Goal: Transaction & Acquisition: Purchase product/service

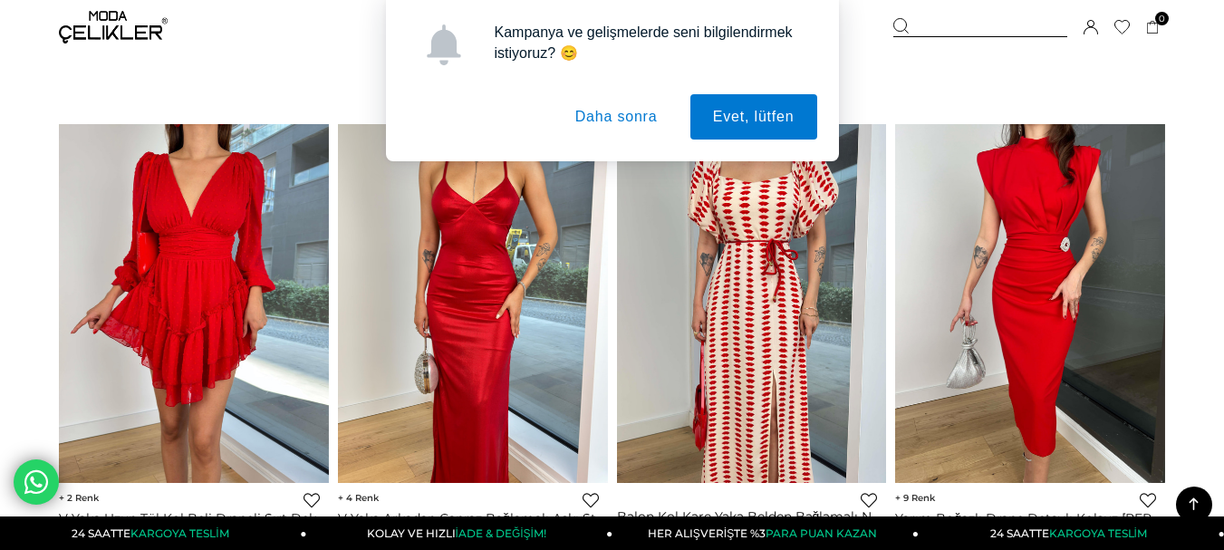
scroll to position [1178, 0]
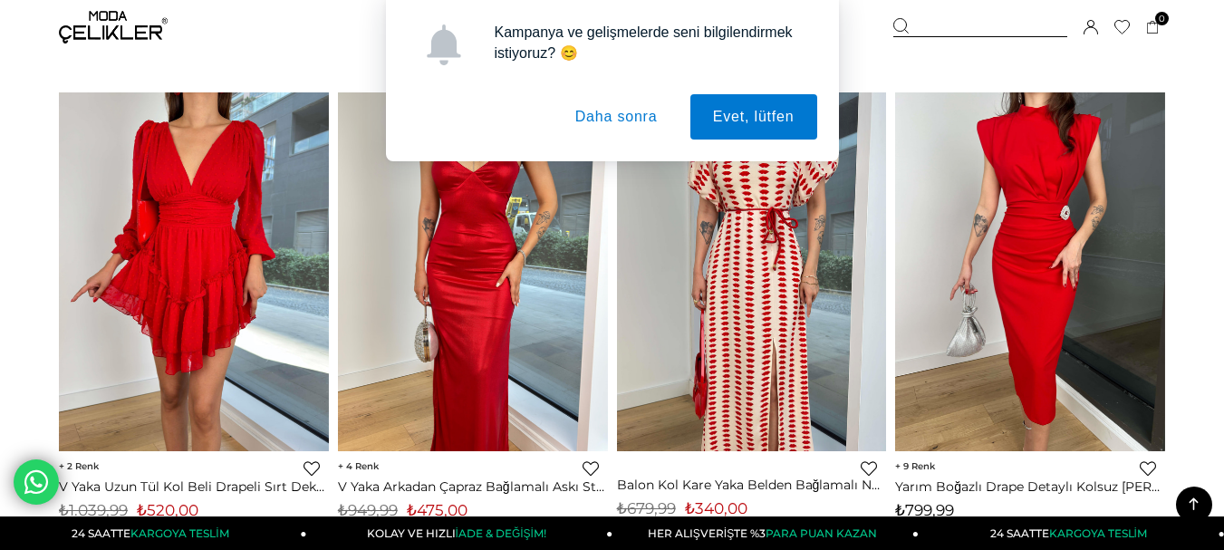
click at [634, 103] on button "Daha sonra" at bounding box center [617, 116] width 128 height 45
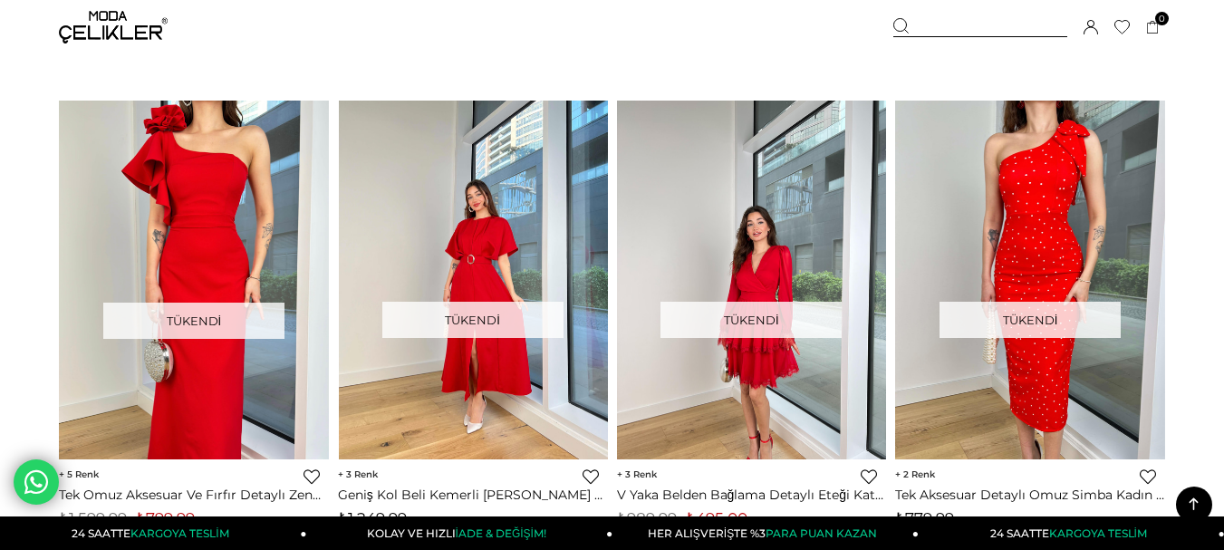
scroll to position [8878, 0]
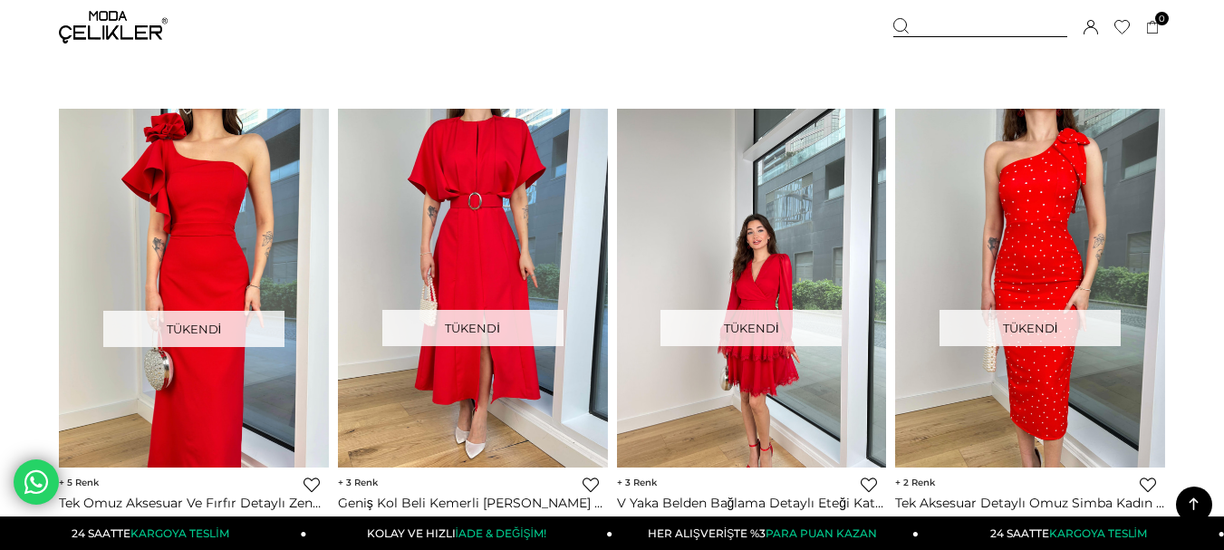
click at [920, 19] on div at bounding box center [980, 27] width 174 height 19
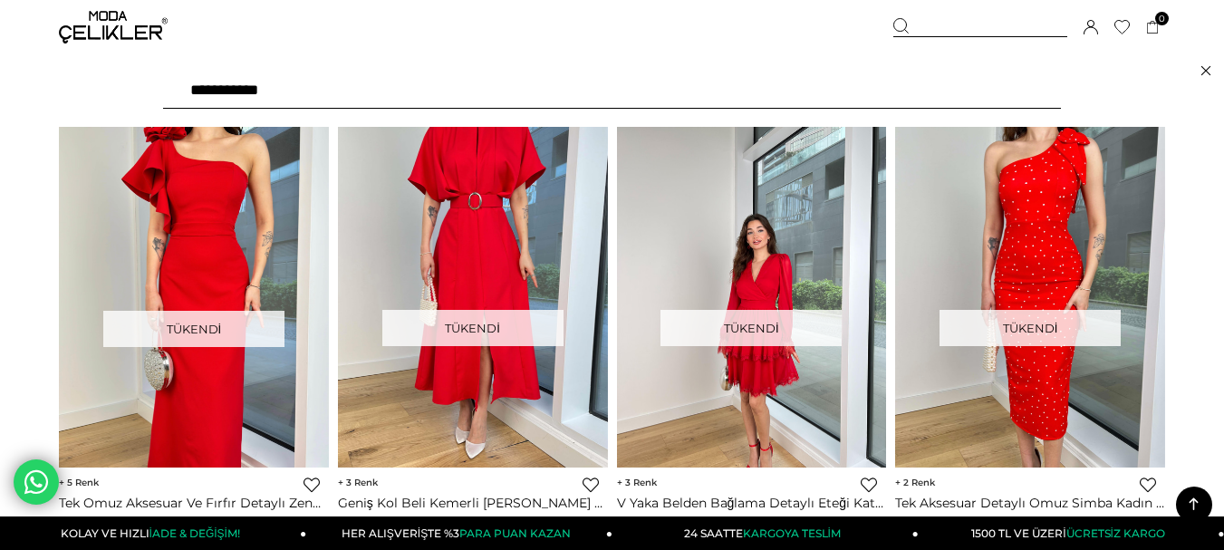
type input "**********"
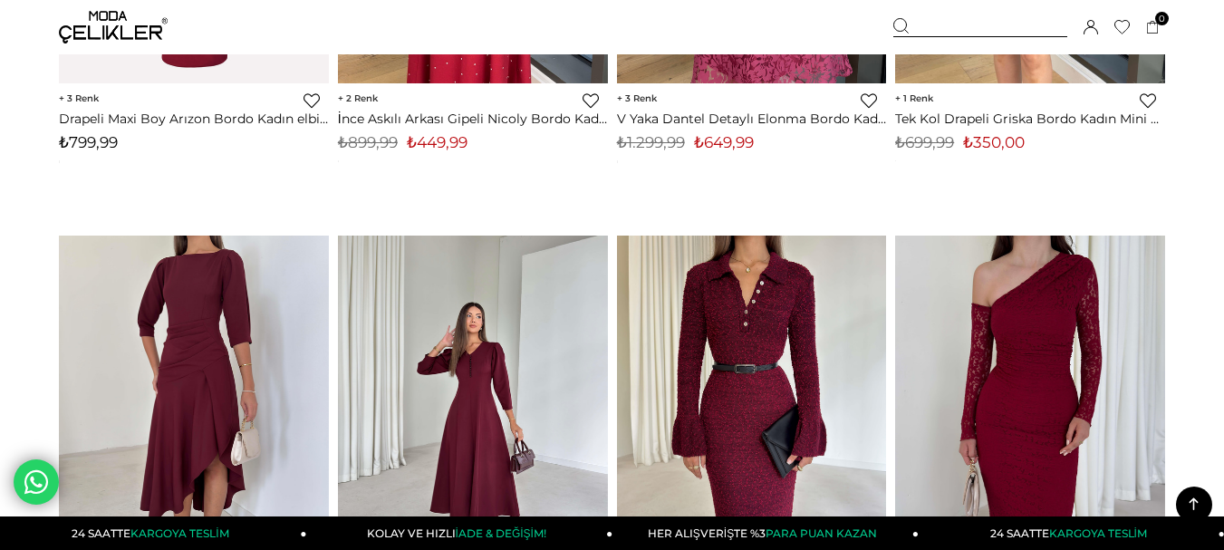
scroll to position [1540, 0]
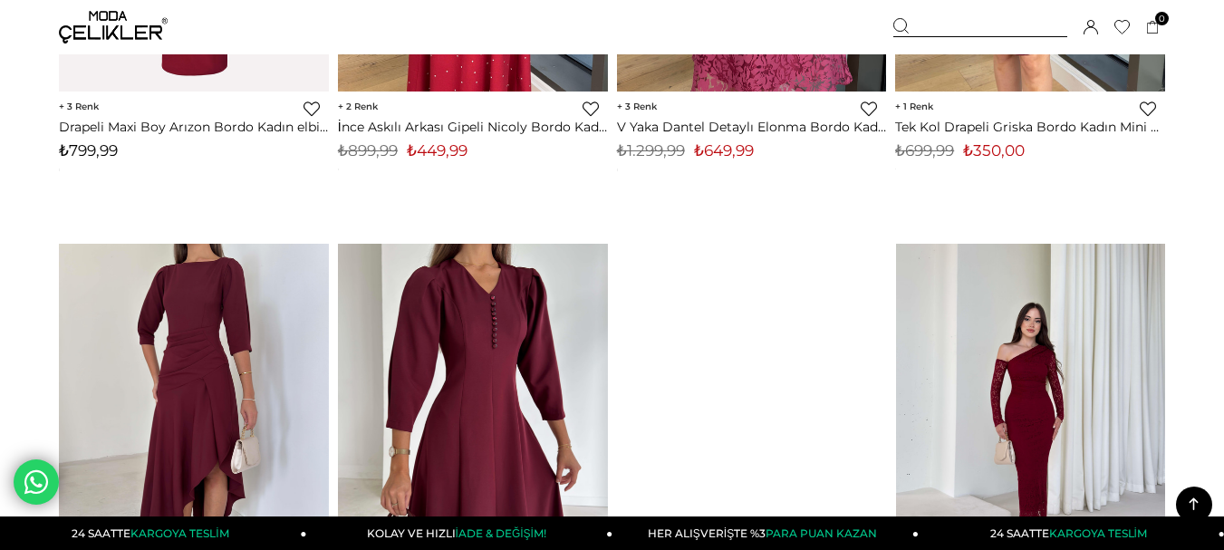
click at [1004, 401] on img at bounding box center [1030, 424] width 270 height 360
